Goal: Task Accomplishment & Management: Use online tool/utility

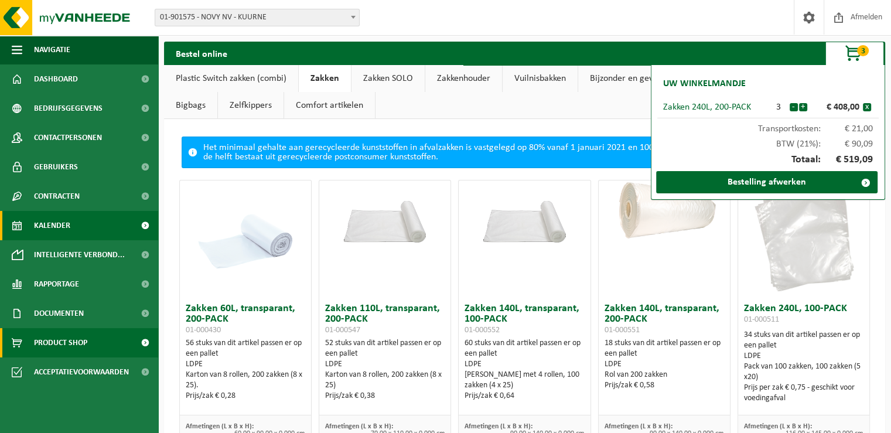
click at [87, 232] on link "Kalender" at bounding box center [79, 225] width 158 height 29
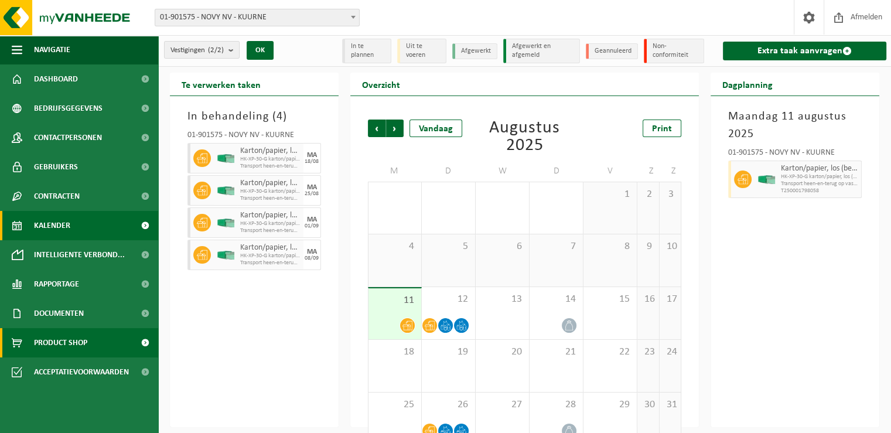
click at [102, 344] on link "Product Shop" at bounding box center [79, 342] width 158 height 29
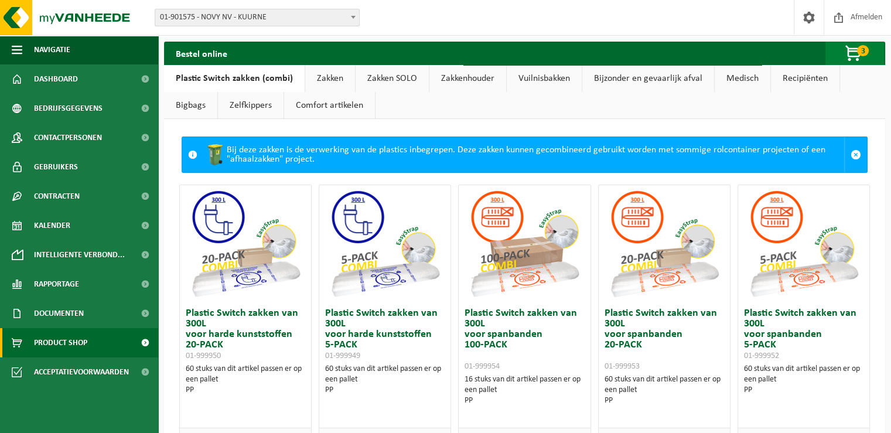
click at [861, 53] on span "3" at bounding box center [863, 50] width 12 height 11
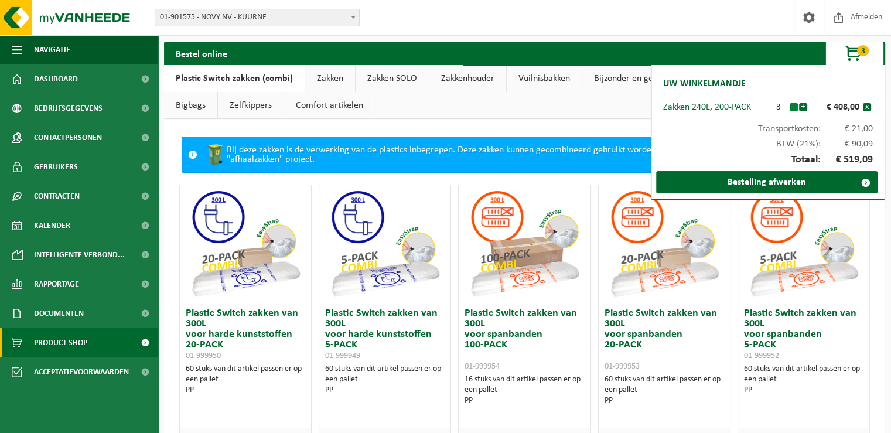
click at [791, 104] on button "-" at bounding box center [793, 107] width 8 height 8
click at [792, 104] on button "-" at bounding box center [793, 107] width 8 height 8
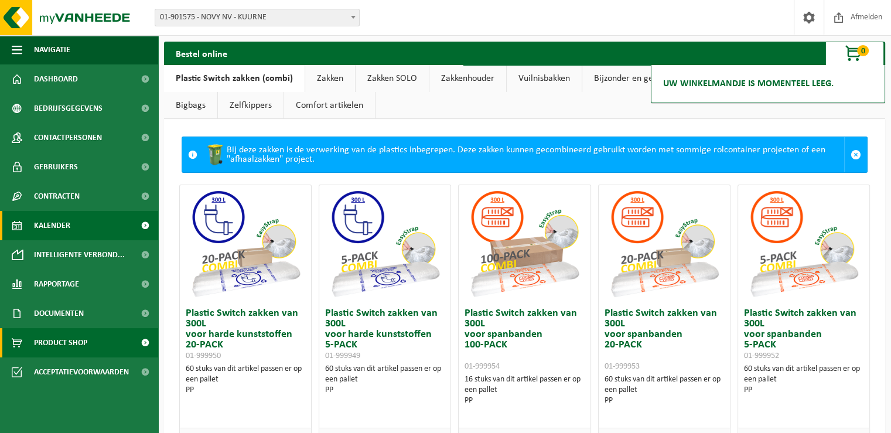
click at [98, 231] on link "Kalender" at bounding box center [79, 225] width 158 height 29
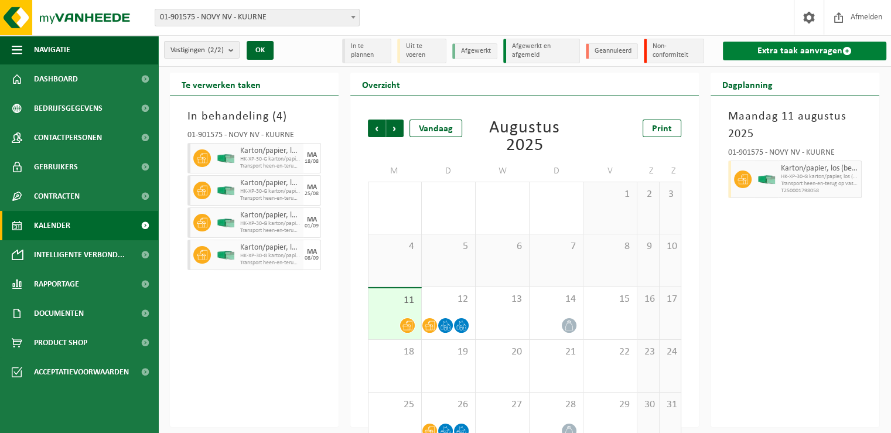
click at [785, 49] on link "Extra taak aanvragen" at bounding box center [803, 51] width 163 height 19
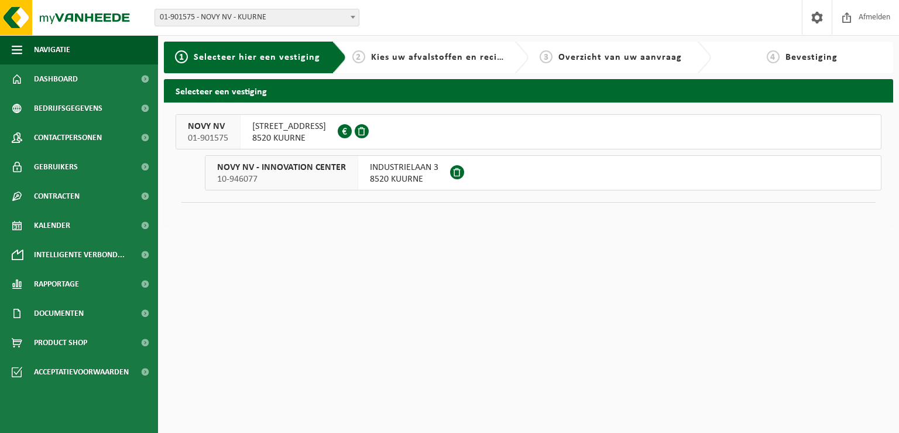
click at [273, 125] on span "NOORDLAAN 6" at bounding box center [289, 127] width 74 height 12
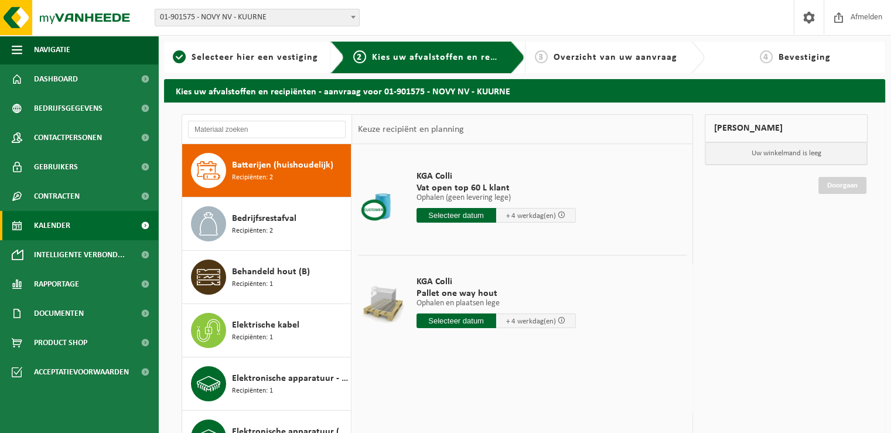
click at [79, 228] on link "Kalender" at bounding box center [79, 225] width 158 height 29
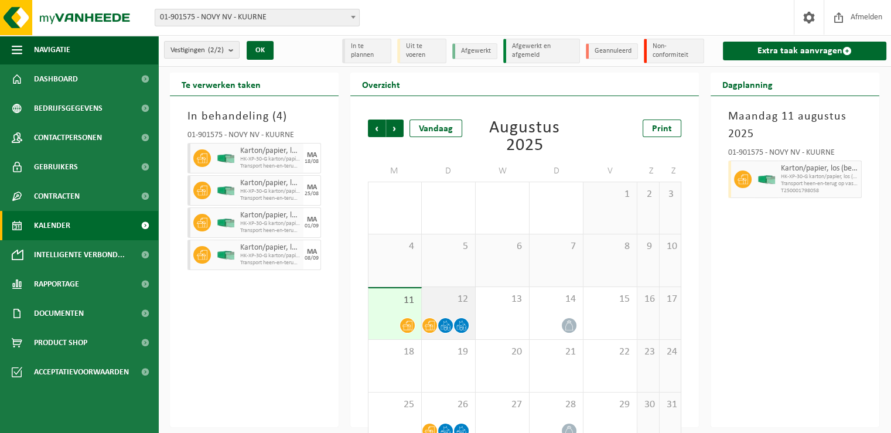
click at [448, 311] on div "12" at bounding box center [448, 313] width 53 height 52
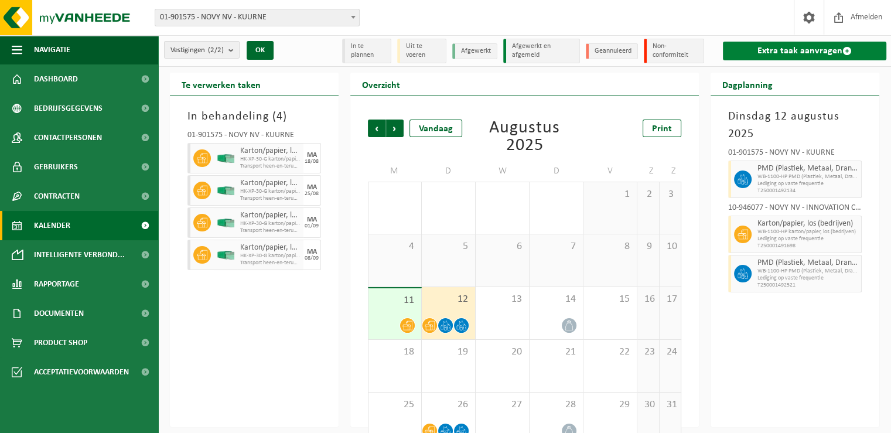
click at [831, 46] on link "Extra taak aanvragen" at bounding box center [803, 51] width 163 height 19
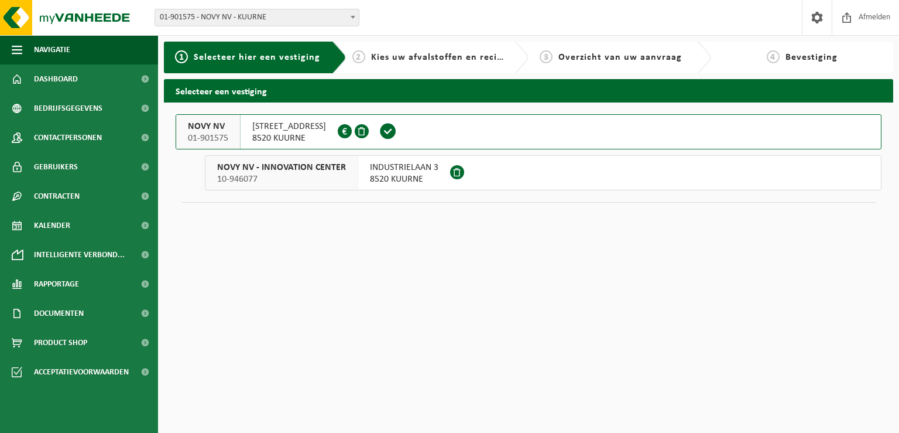
click at [268, 133] on span "8520 KUURNE" at bounding box center [289, 138] width 74 height 12
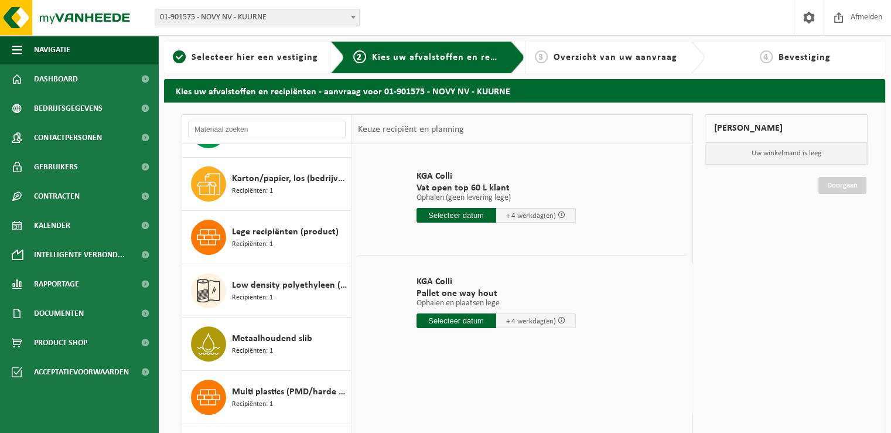
scroll to position [527, 0]
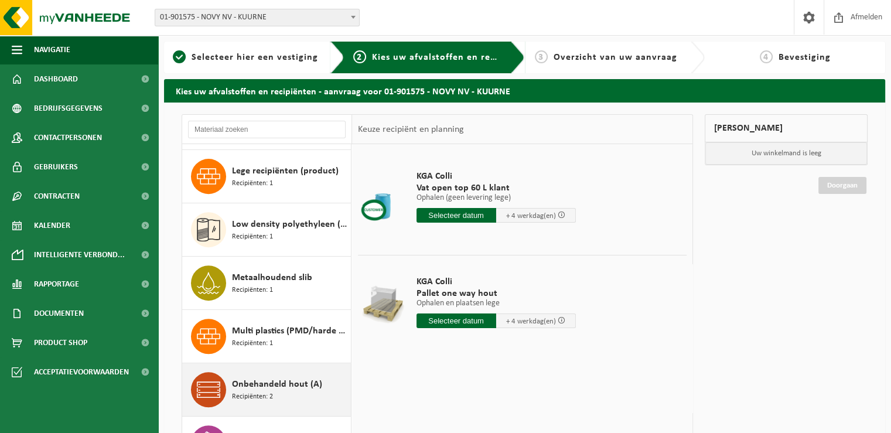
click at [265, 383] on span "Onbehandeld hout (A)" at bounding box center [277, 384] width 90 height 14
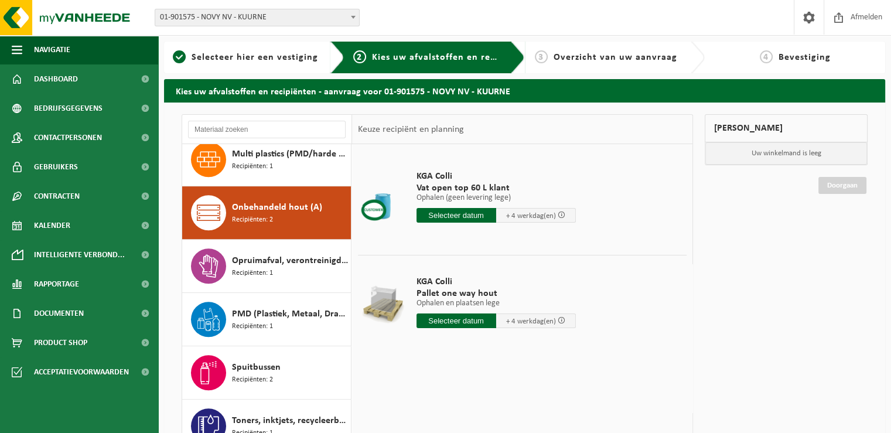
scroll to position [744, 0]
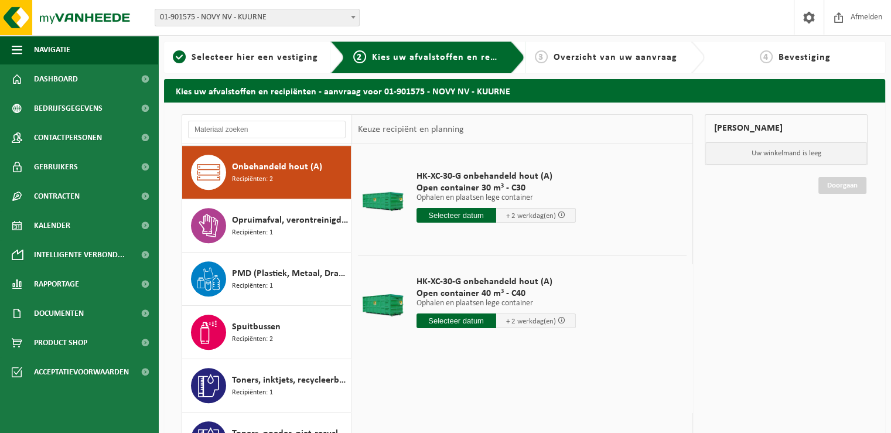
click at [461, 322] on input "text" at bounding box center [456, 320] width 80 height 15
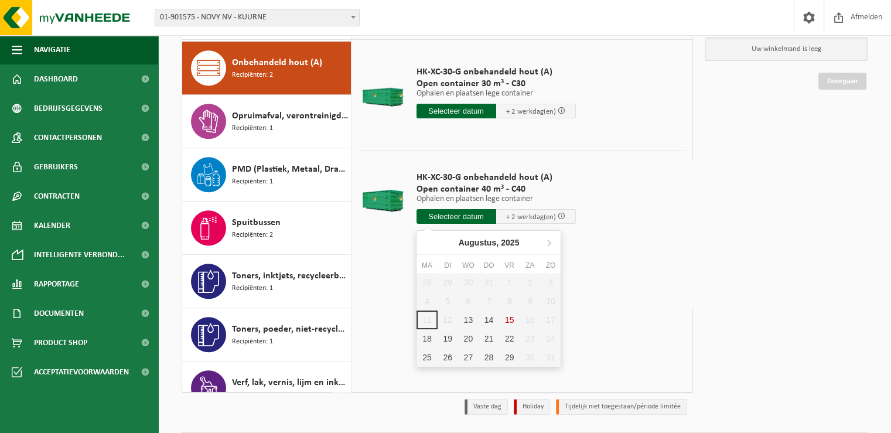
scroll to position [117, 0]
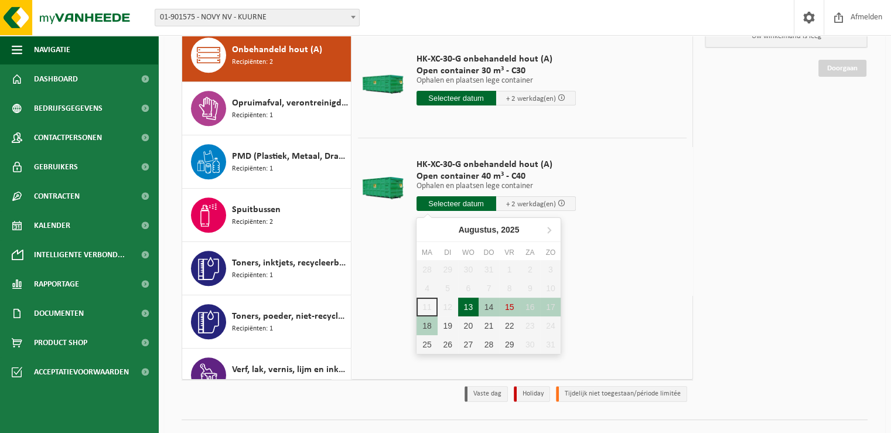
click at [474, 311] on div "13" at bounding box center [468, 306] width 20 height 19
type input "Van 2025-08-13"
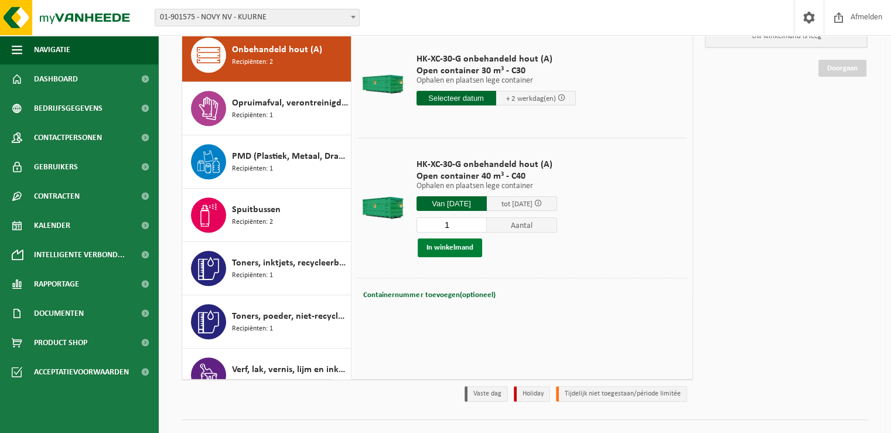
click at [457, 248] on button "In winkelmand" at bounding box center [449, 247] width 64 height 19
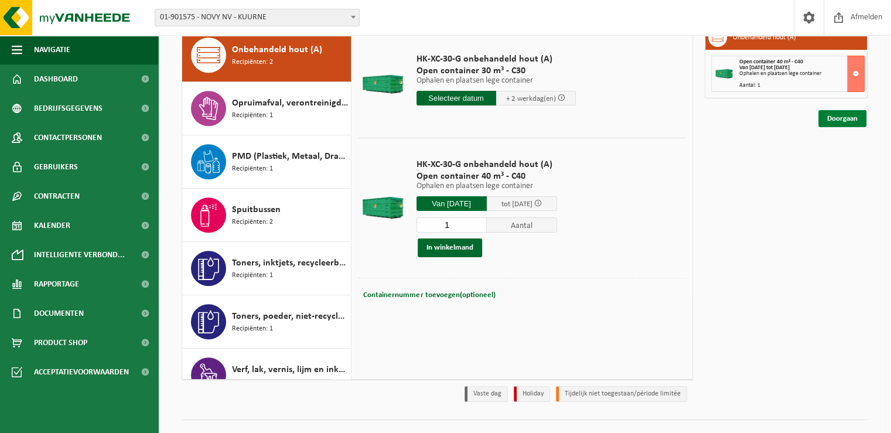
click at [829, 117] on link "Doorgaan" at bounding box center [842, 118] width 48 height 17
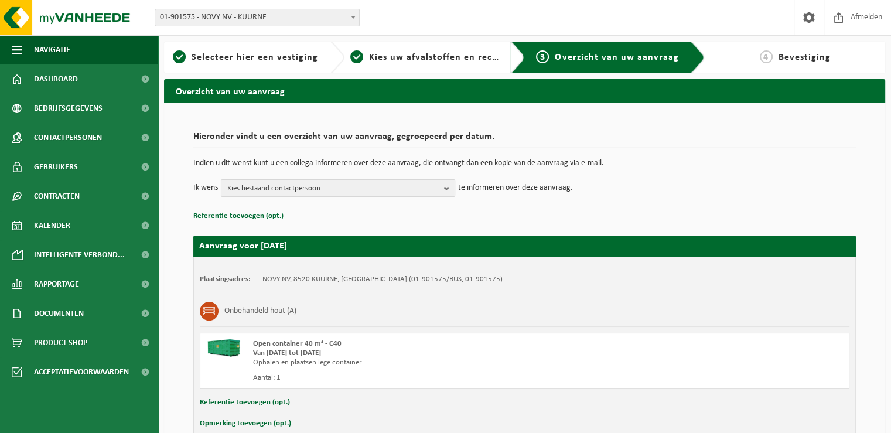
click at [321, 187] on span "Kies bestaand contactpersoon" at bounding box center [333, 189] width 212 height 18
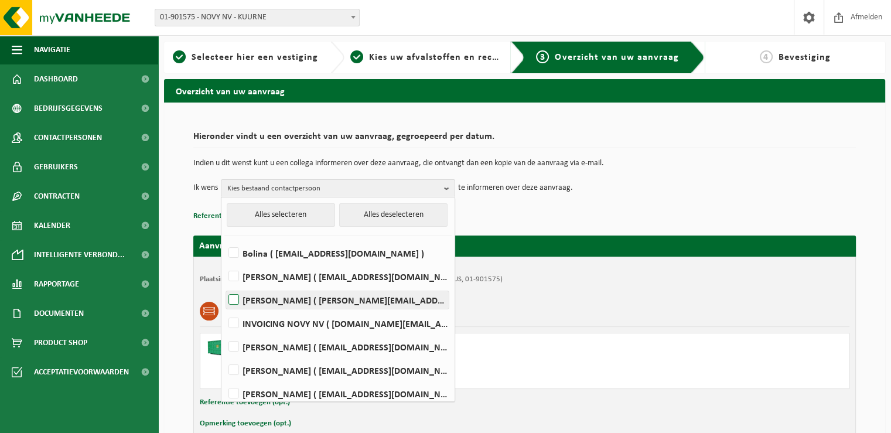
click at [310, 297] on label "David Lampaert ( david.lampaert@novy.com )" at bounding box center [337, 300] width 222 height 18
click at [224, 285] on input "David Lampaert ( david.lampaert@novy.com )" at bounding box center [224, 285] width 1 height 1
click at [238, 298] on label "David Lampaert ( david.lampaert@novy.com )" at bounding box center [337, 300] width 222 height 18
click at [224, 285] on input "David Lampaert ( david.lampaert@novy.com )" at bounding box center [224, 285] width 1 height 1
checkbox input "false"
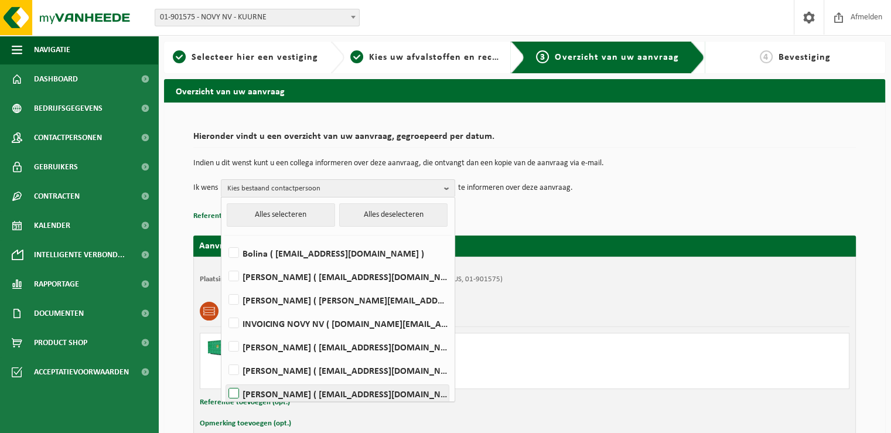
click at [237, 391] on label "Bart Vanackere ( bart.vanackere@novy.com )" at bounding box center [337, 394] width 222 height 18
click at [224, 379] on input "Bart Vanackere ( bart.vanackere@novy.com )" at bounding box center [224, 378] width 1 height 1
checkbox input "true"
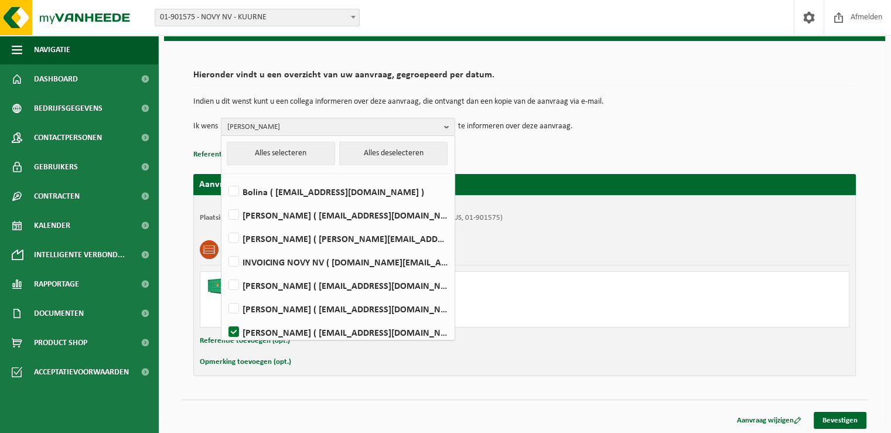
scroll to position [63, 0]
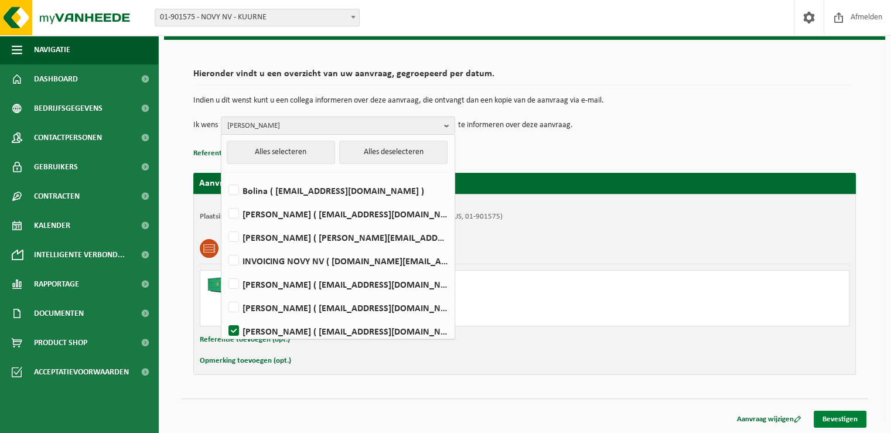
click at [845, 413] on link "Bevestigen" at bounding box center [839, 418] width 53 height 17
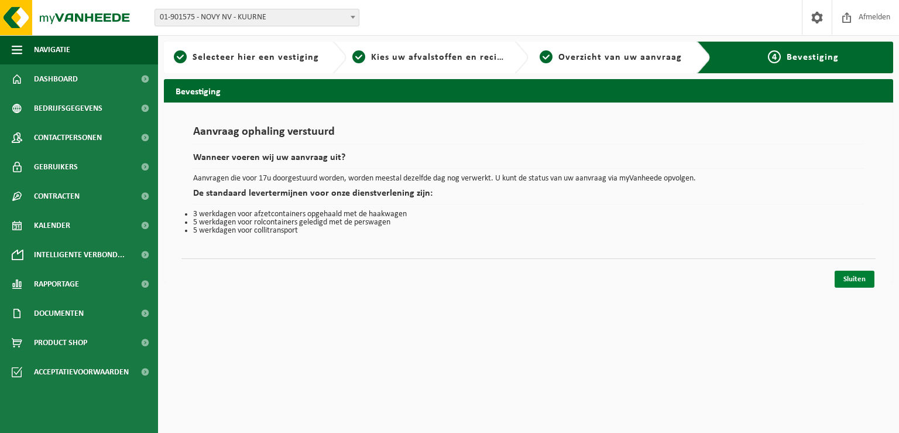
click at [861, 280] on link "Sluiten" at bounding box center [855, 278] width 40 height 17
